Goal: Transaction & Acquisition: Purchase product/service

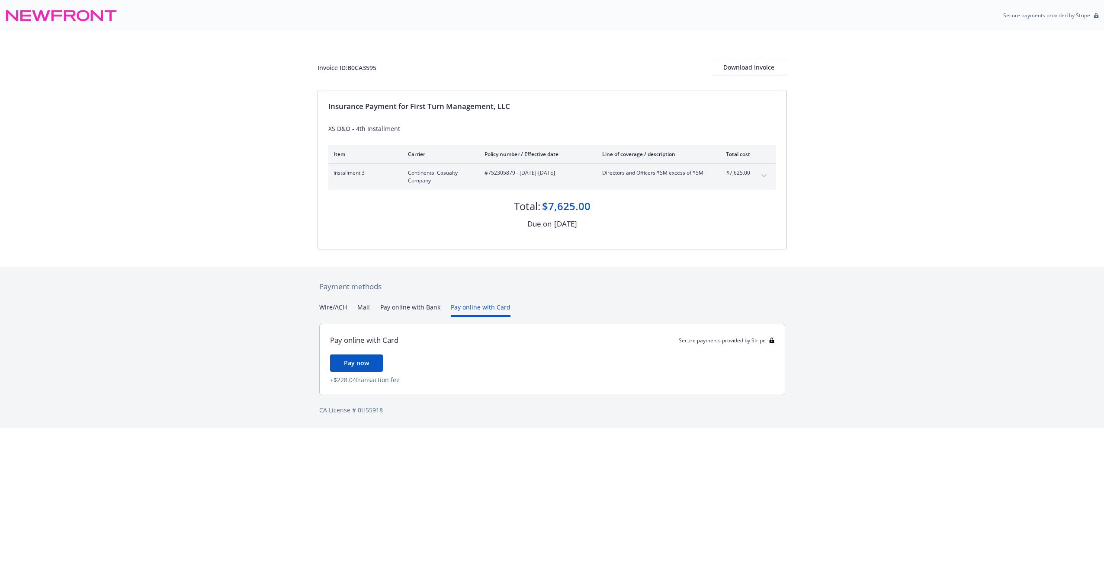
click at [464, 304] on button "Pay online with Card" at bounding box center [481, 310] width 60 height 14
click at [365, 362] on span "Pay now" at bounding box center [356, 363] width 25 height 8
